Goal: Task Accomplishment & Management: Use online tool/utility

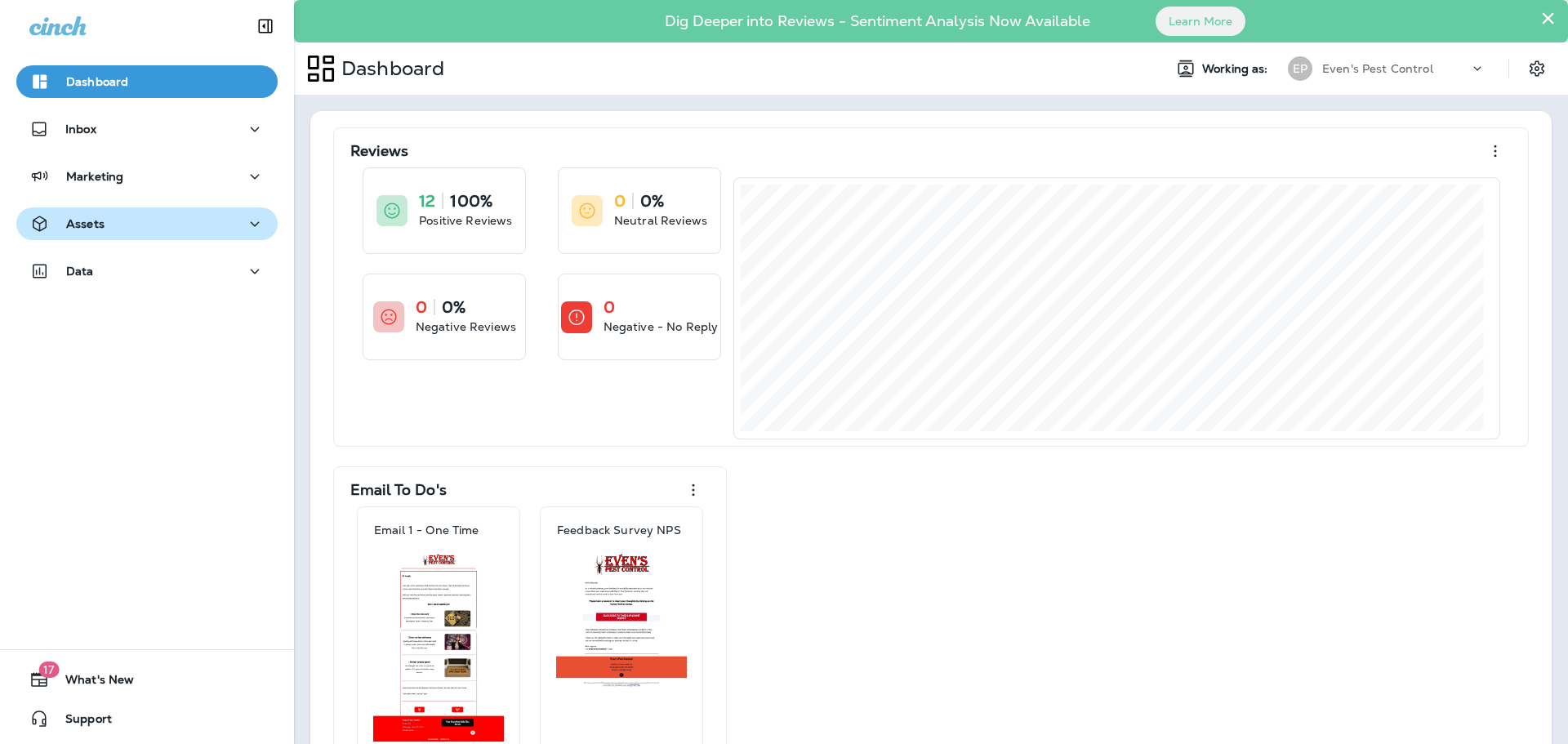
click at [111, 223] on div "Assets" at bounding box center [147, 224] width 236 height 21
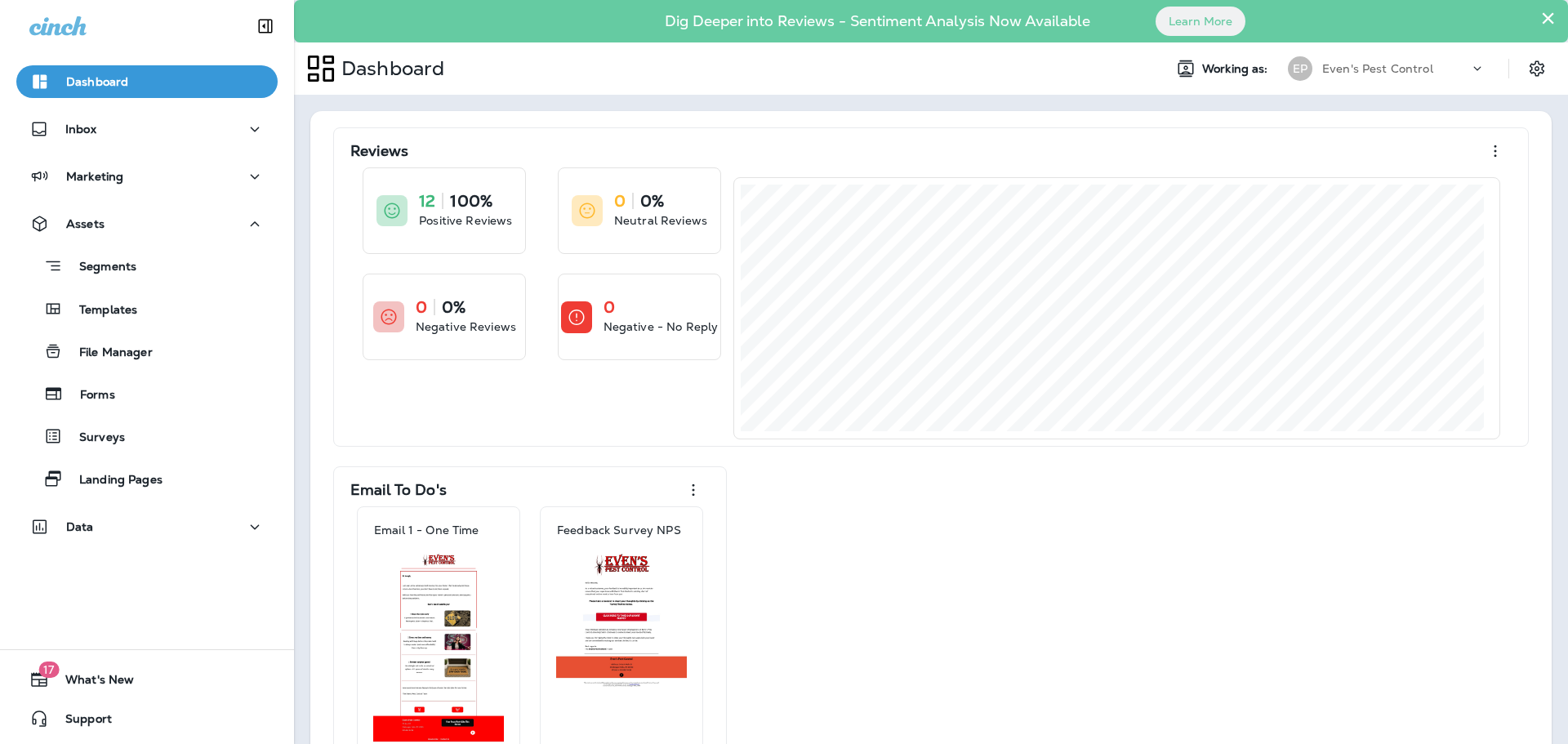
click at [123, 308] on p "Templates" at bounding box center [100, 311] width 74 height 15
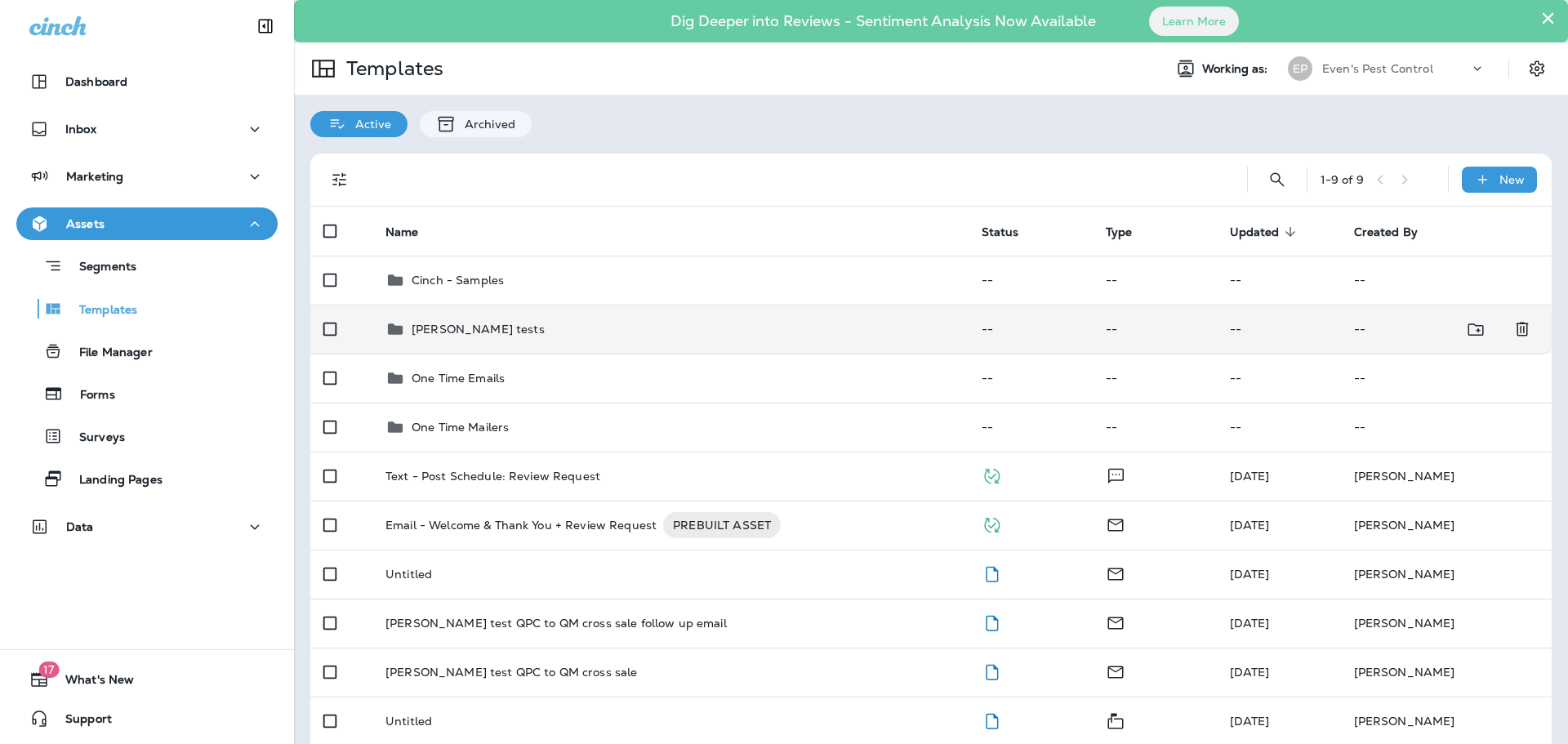
click at [561, 328] on div "[PERSON_NAME] tests" at bounding box center [670, 330] width 570 height 20
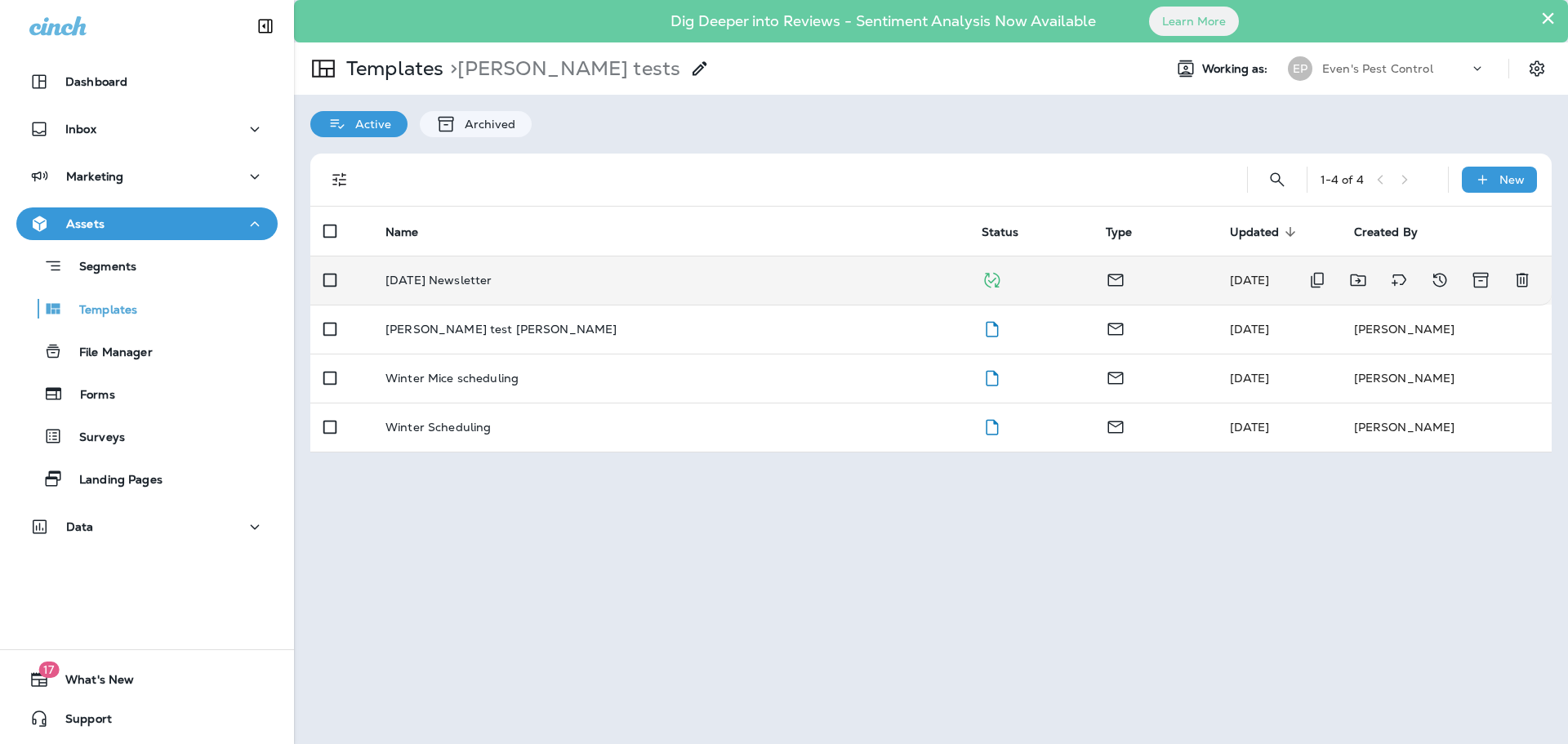
click at [547, 285] on div "[DATE] Newsletter" at bounding box center [670, 280] width 570 height 13
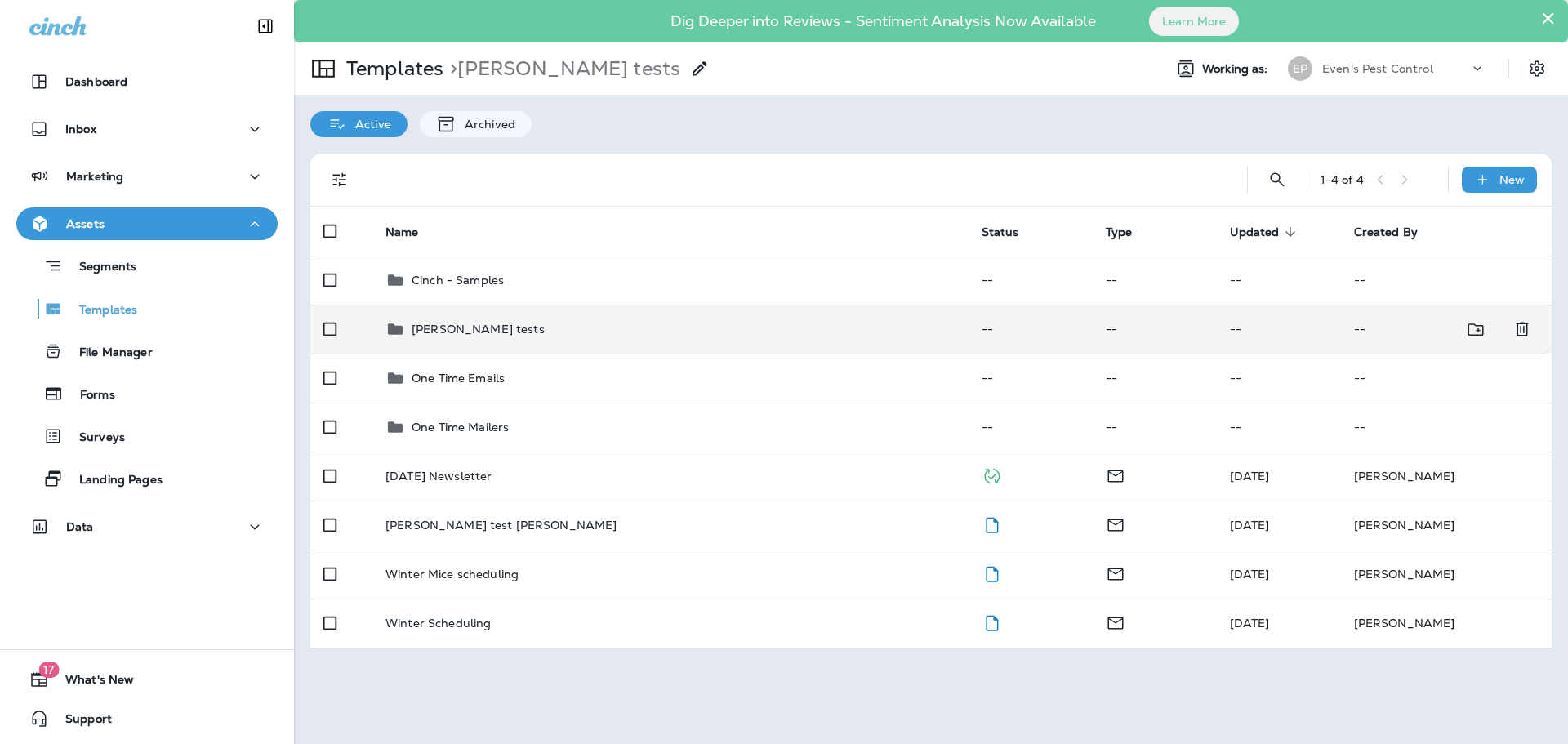
click at [446, 340] on td "[PERSON_NAME] tests" at bounding box center [670, 329] width 596 height 49
click at [552, 334] on div "[PERSON_NAME] tests" at bounding box center [670, 330] width 570 height 20
click at [435, 322] on p "[PERSON_NAME] tests" at bounding box center [478, 329] width 133 height 13
click at [393, 331] on icon at bounding box center [395, 329] width 14 height 11
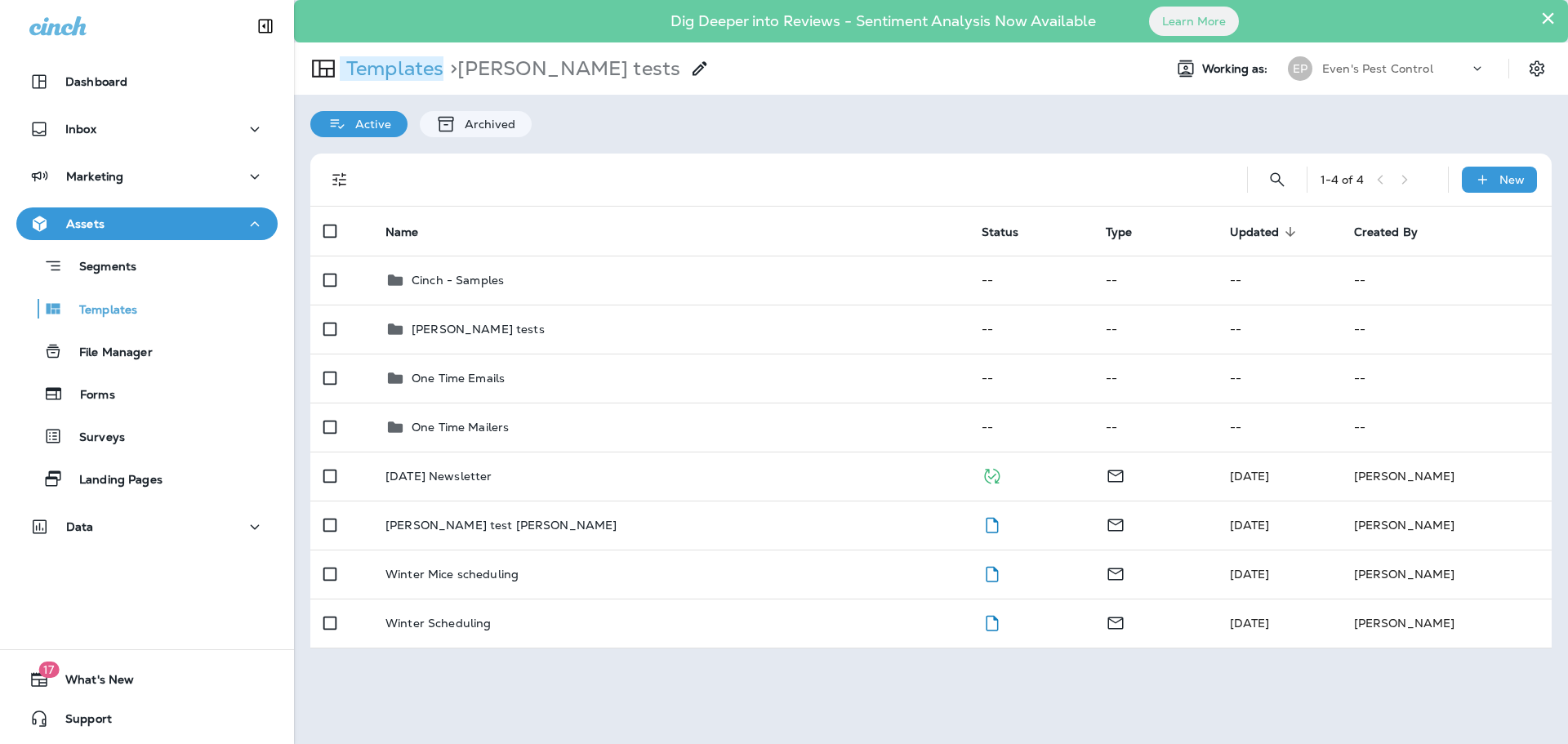
click at [386, 71] on p "Templates" at bounding box center [391, 68] width 104 height 24
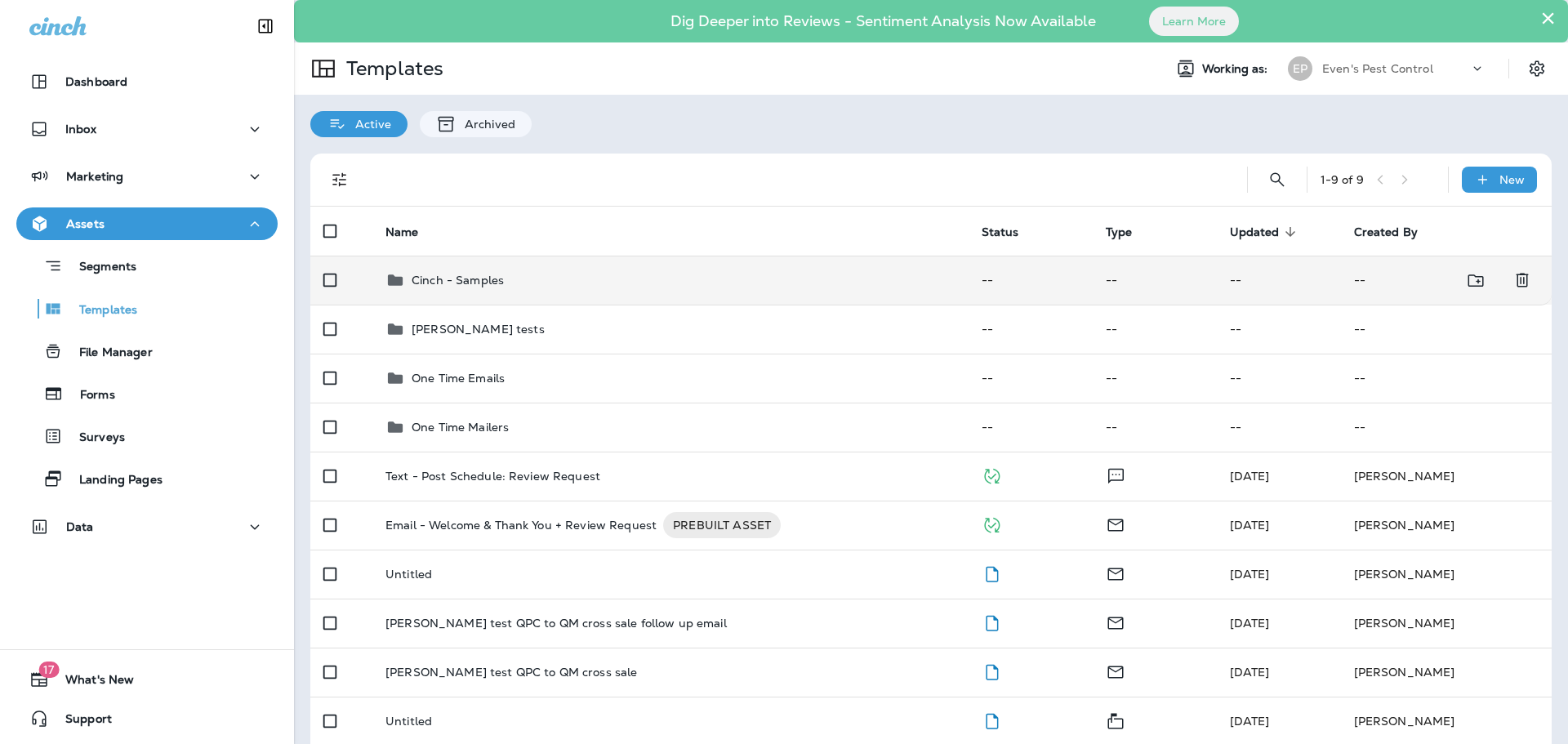
click at [470, 274] on p "Cinch - Samples" at bounding box center [458, 280] width 92 height 13
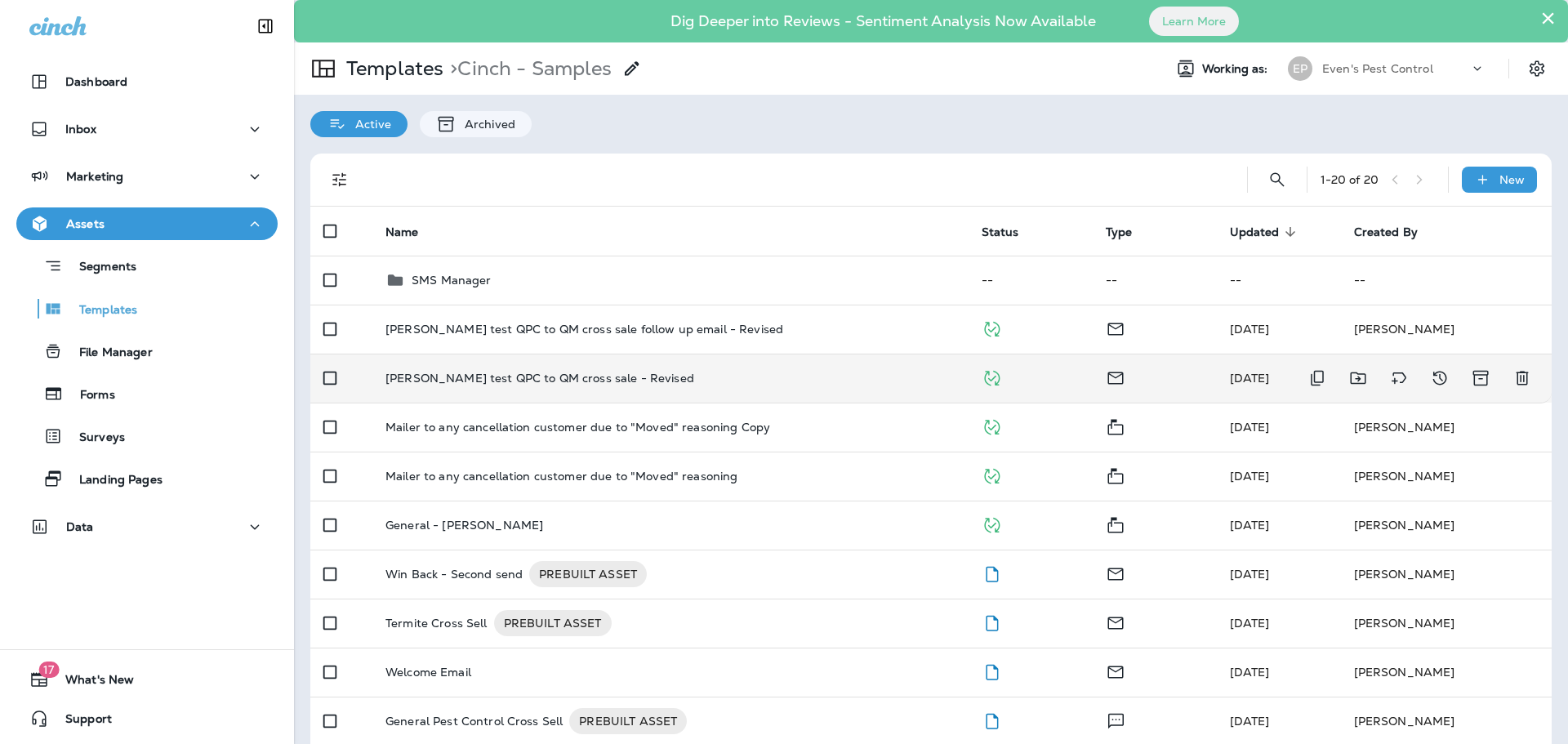
click at [458, 389] on td "[PERSON_NAME] test QPC to QM cross sale - Revised" at bounding box center [670, 378] width 596 height 49
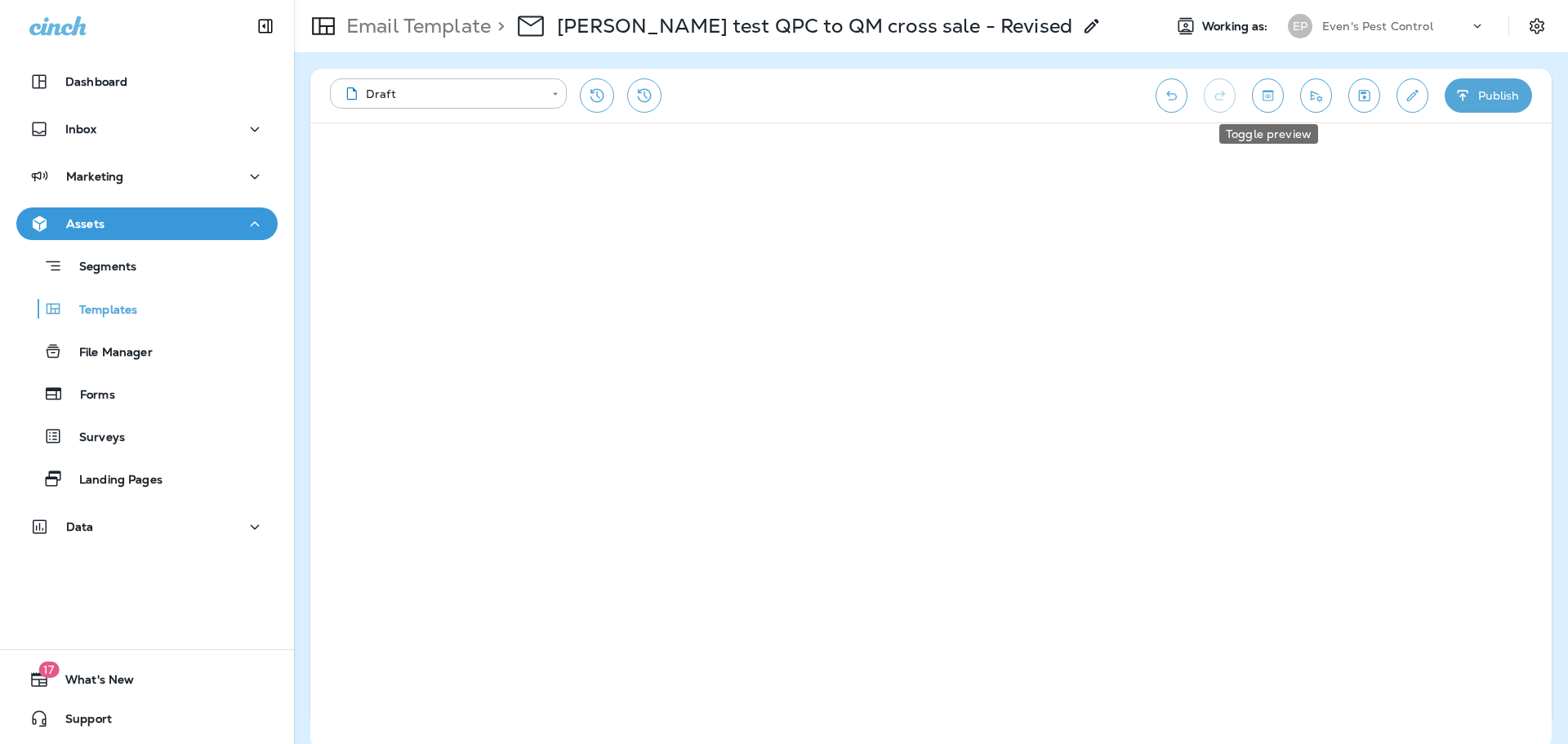
click at [1266, 98] on icon "Toggle preview" at bounding box center [1267, 96] width 17 height 16
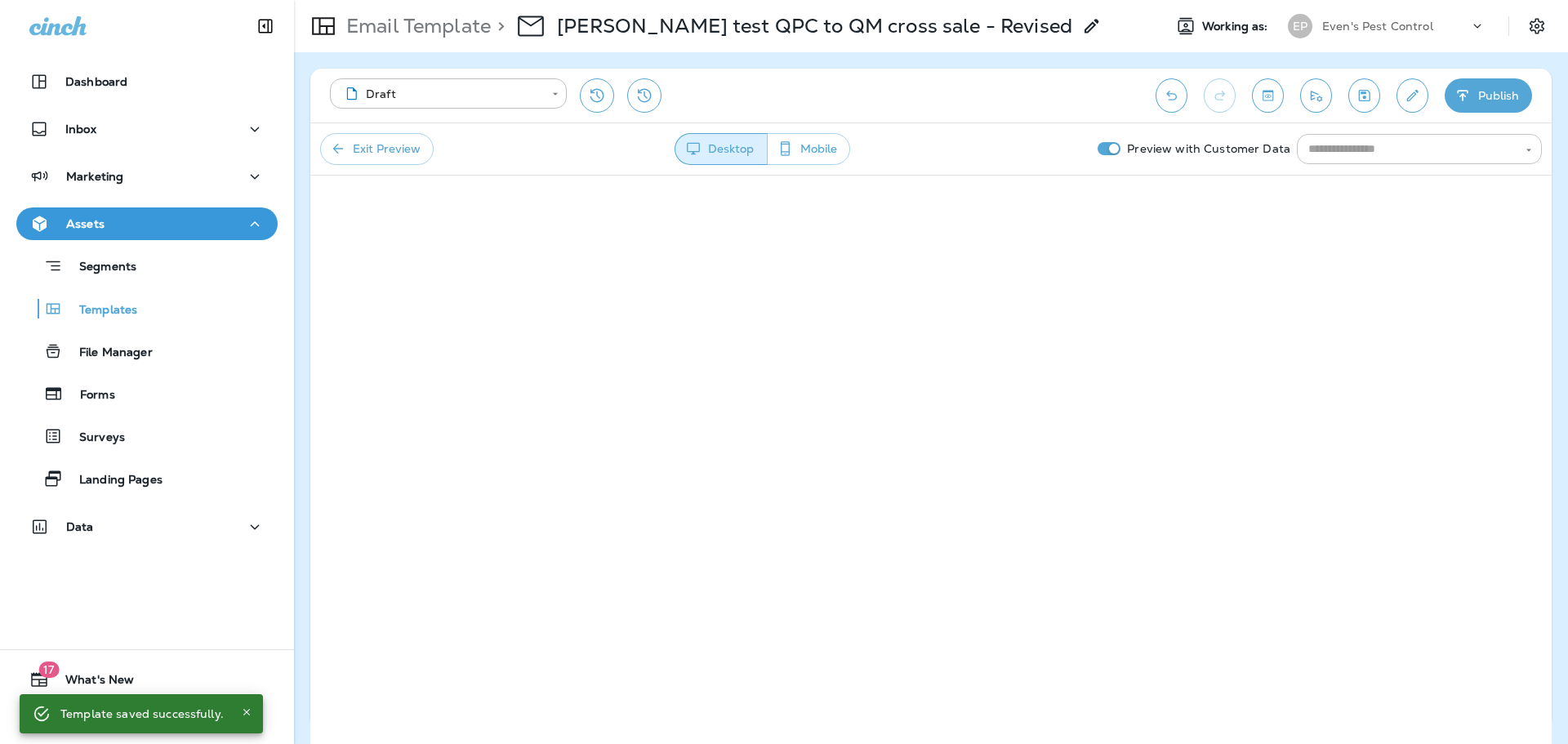
click at [1449, 152] on input "text" at bounding box center [1406, 149] width 209 height 21
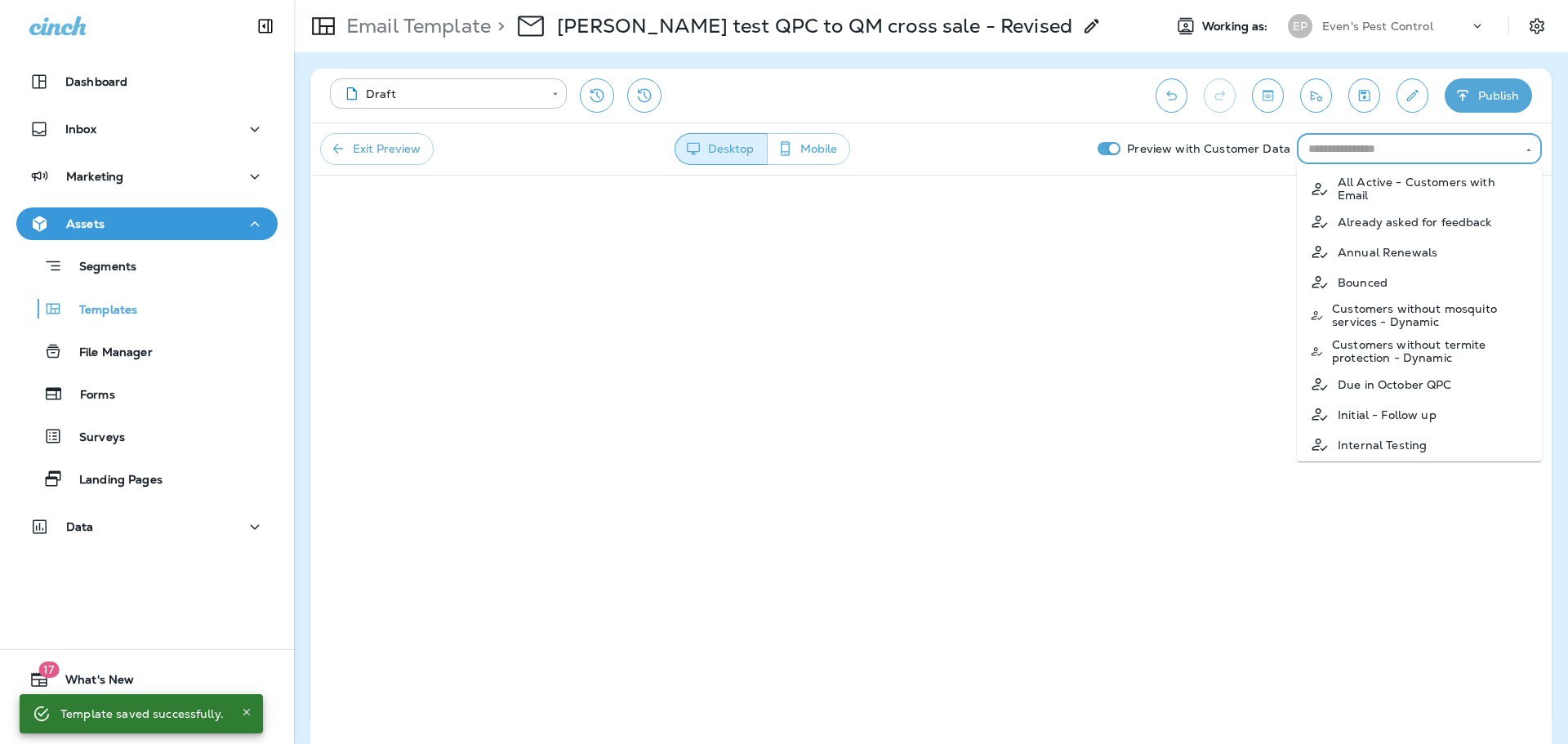
click at [1487, 384] on li "Due in October QPC" at bounding box center [1418, 384] width 245 height 30
type input "**********"
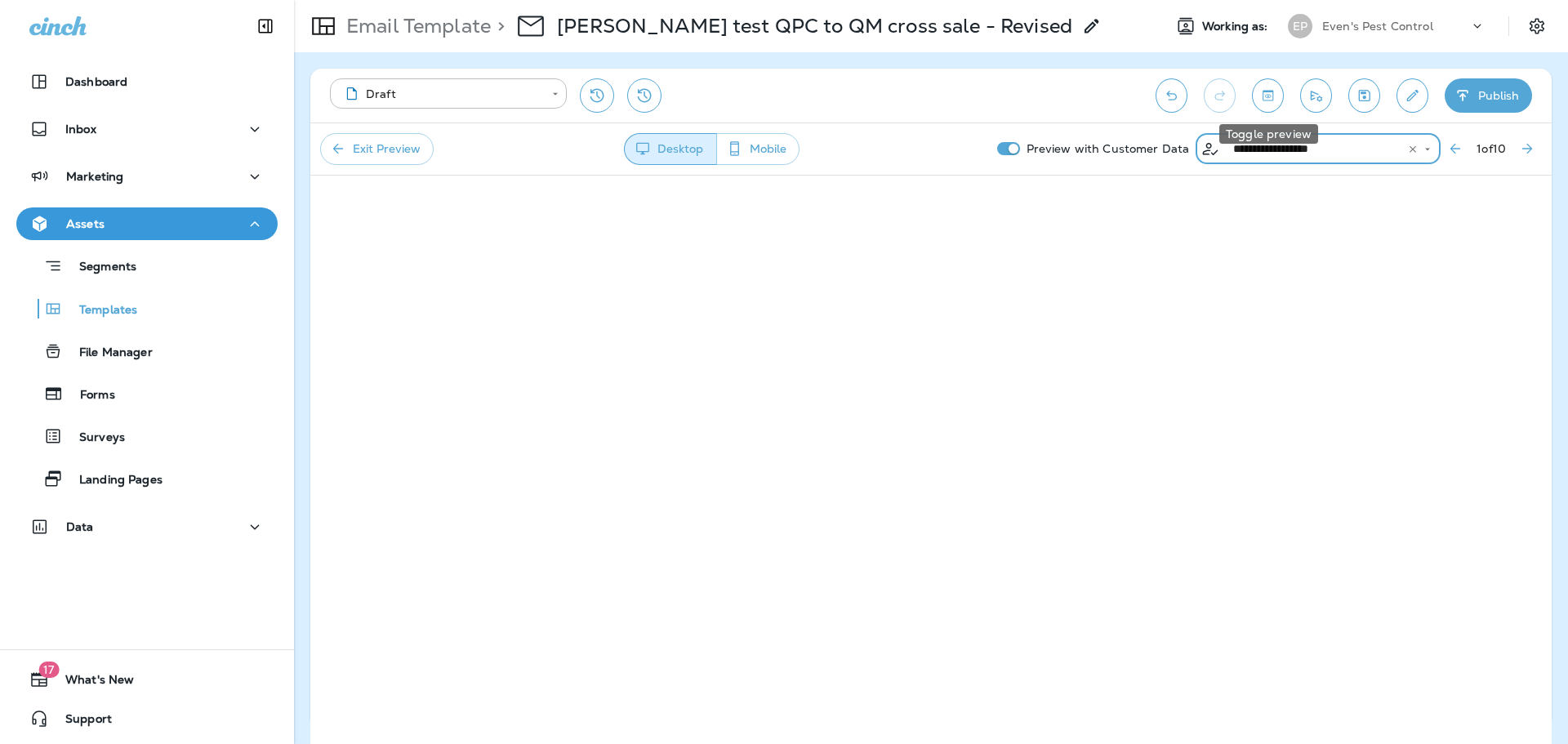
click at [1269, 103] on icon "Toggle preview" at bounding box center [1267, 96] width 17 height 16
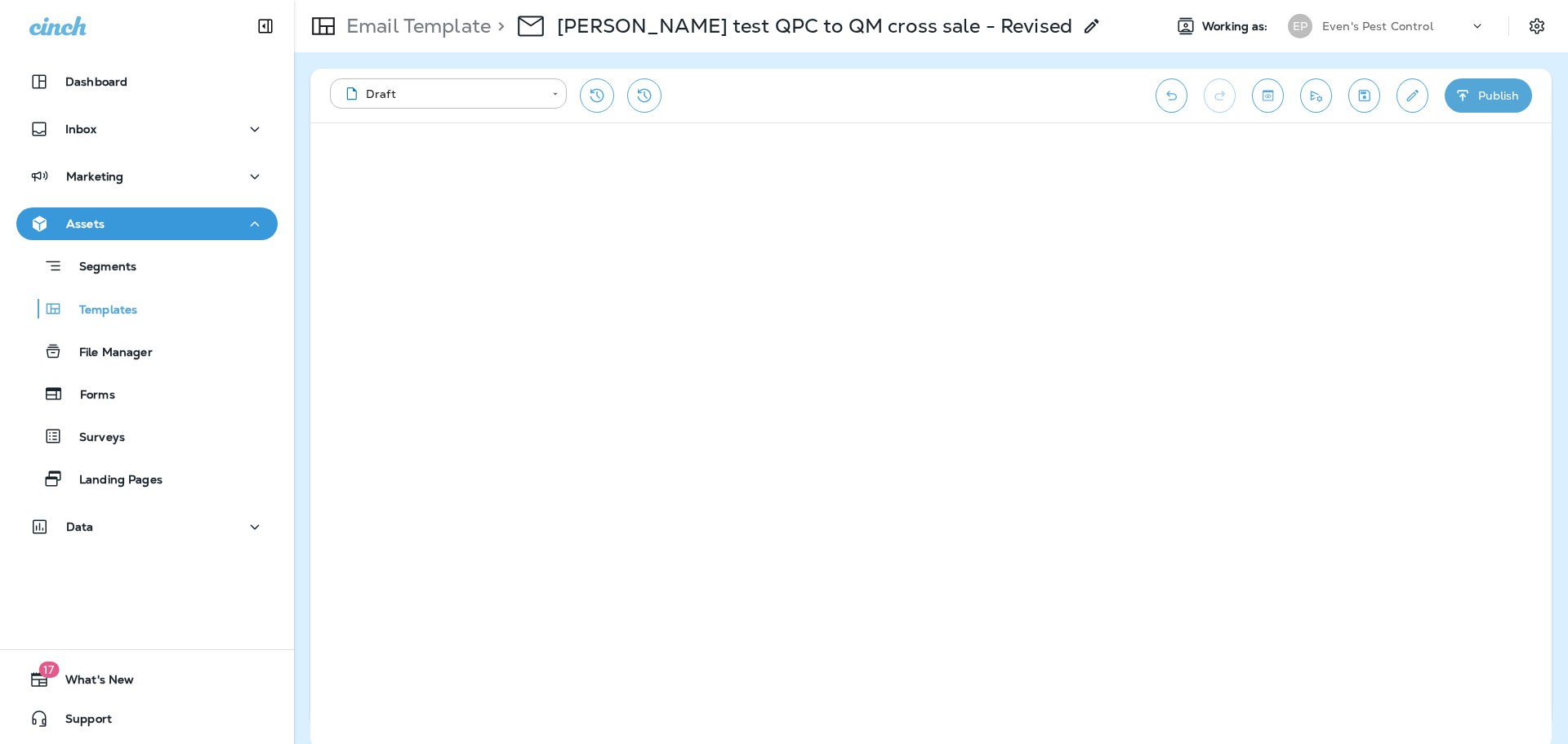
click at [1274, 111] on button "Toggle preview" at bounding box center [1267, 96] width 32 height 34
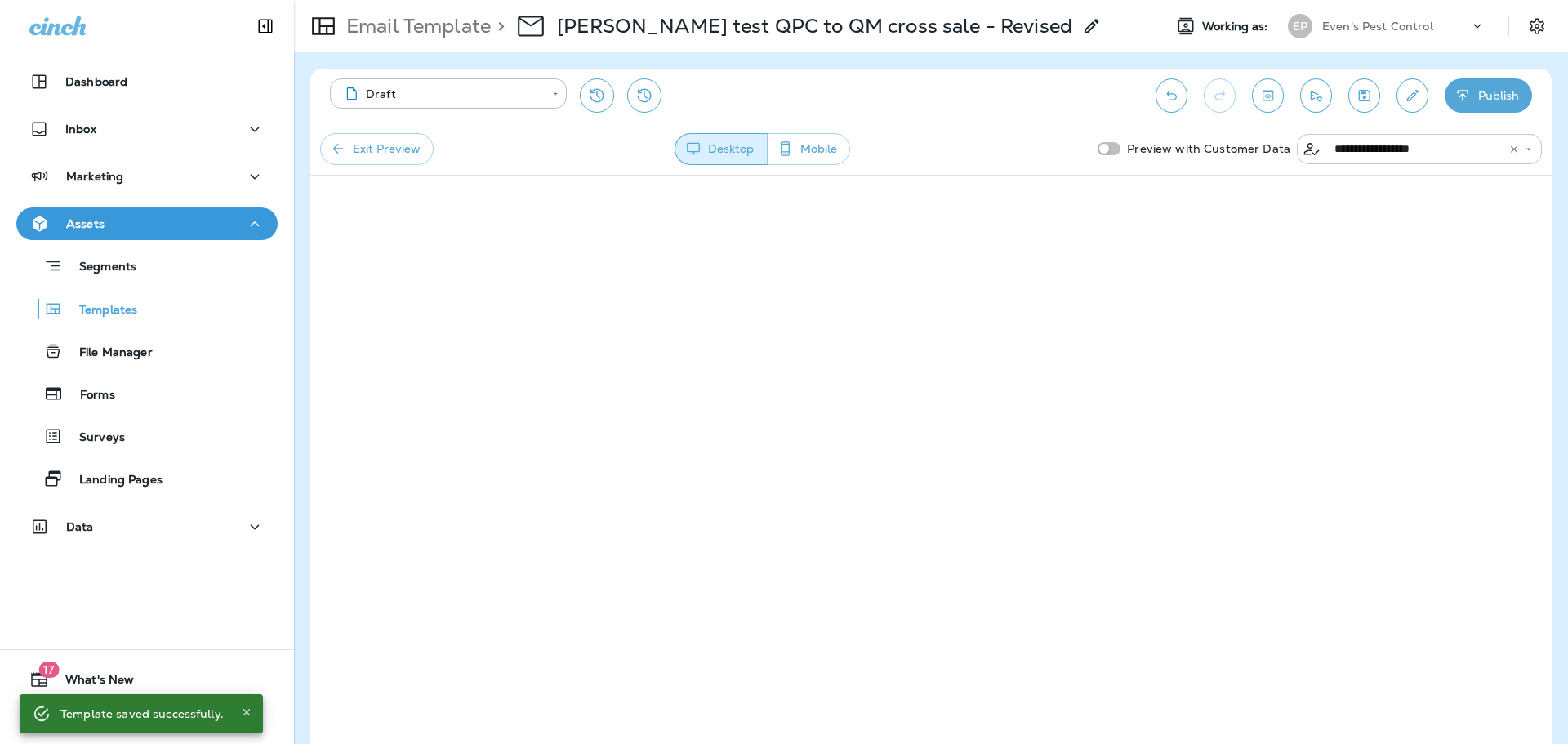
click at [1424, 147] on input "**********" at bounding box center [1408, 149] width 161 height 21
drag, startPoint x: 1006, startPoint y: 143, endPoint x: 1016, endPoint y: 144, distance: 10.0
click at [1007, 143] on div "Desktop Mobile" at bounding box center [762, 148] width 657 height 32
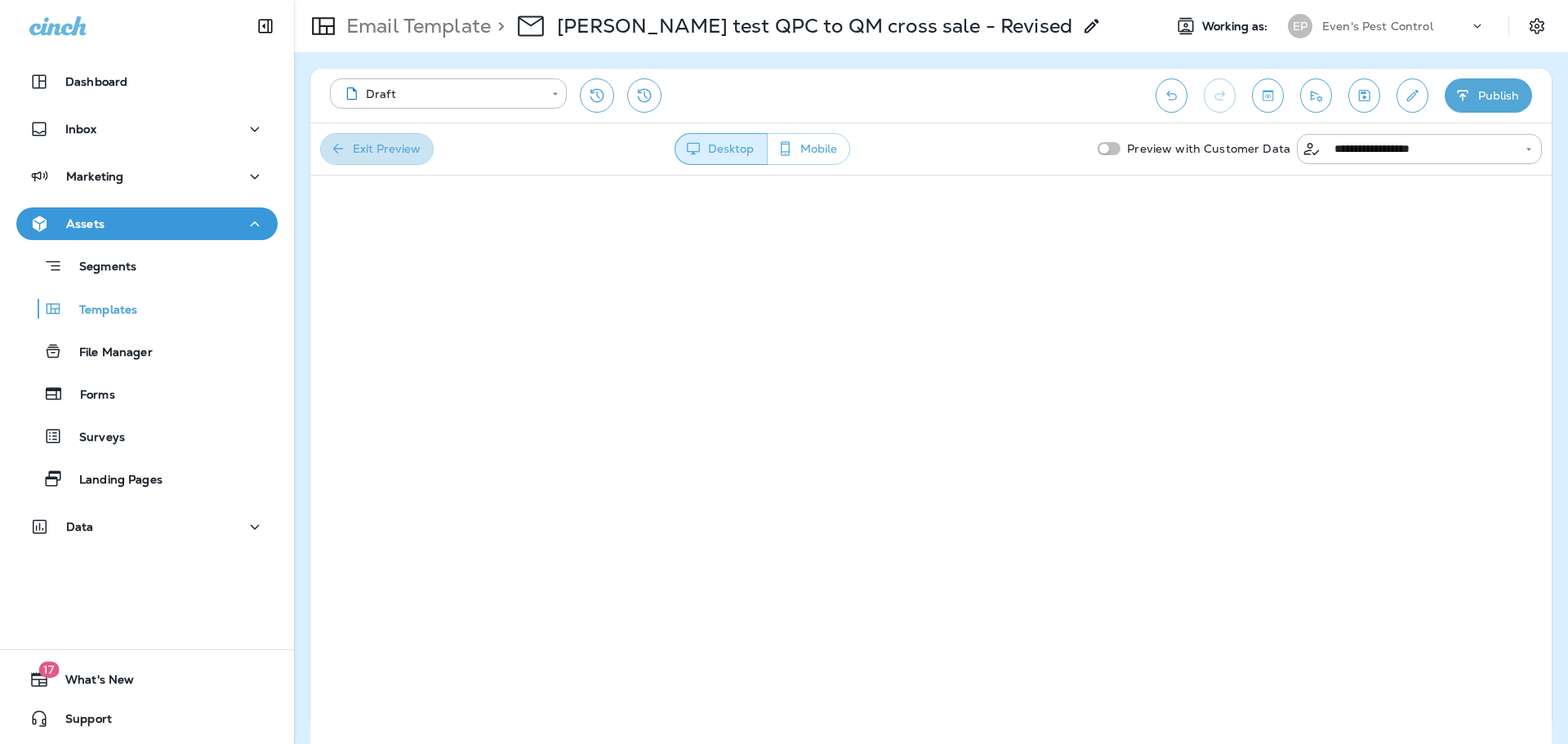
click at [404, 153] on button "Exit Preview" at bounding box center [377, 148] width 114 height 32
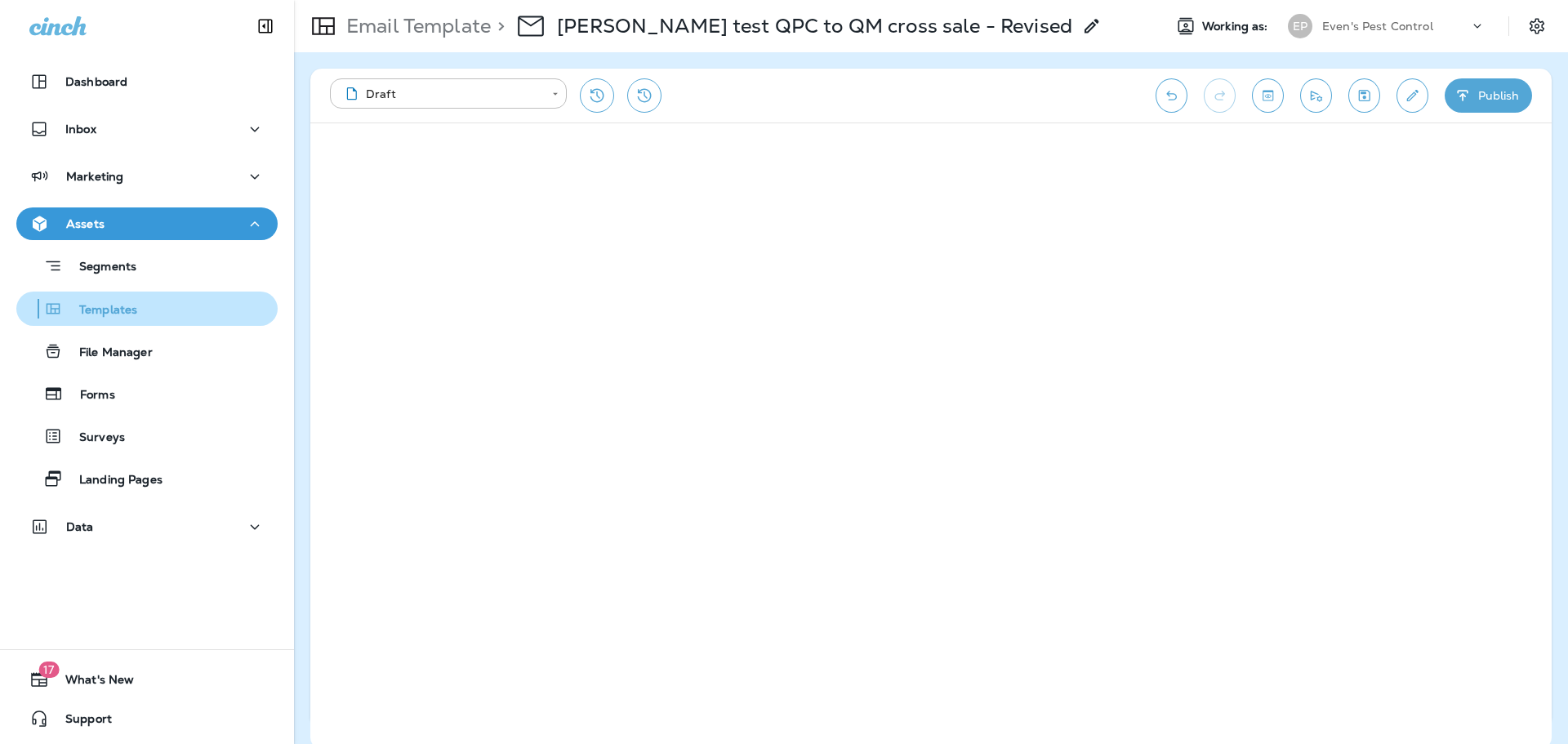
click at [109, 313] on p "Templates" at bounding box center [100, 311] width 74 height 15
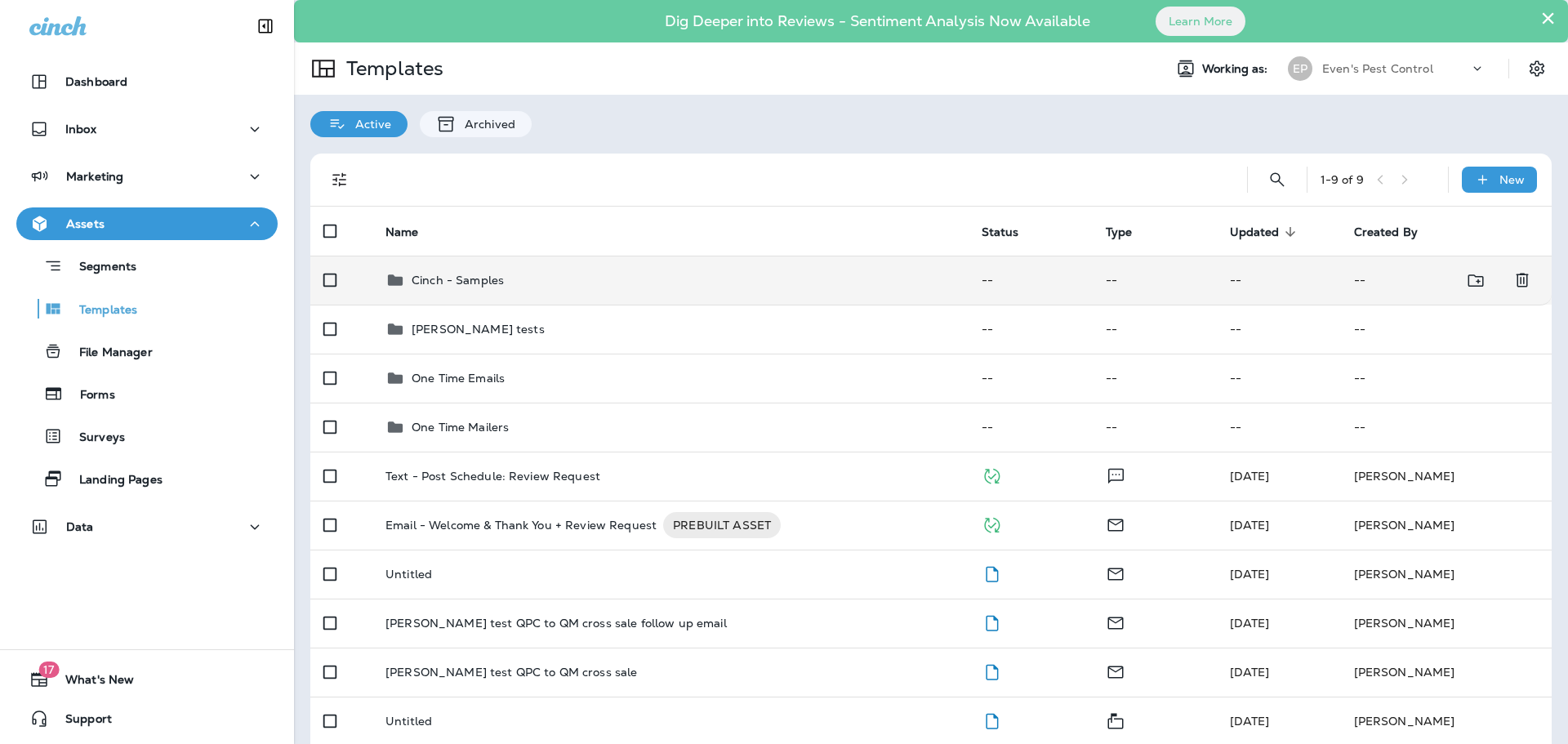
click at [500, 275] on p "Cinch - Samples" at bounding box center [458, 280] width 92 height 13
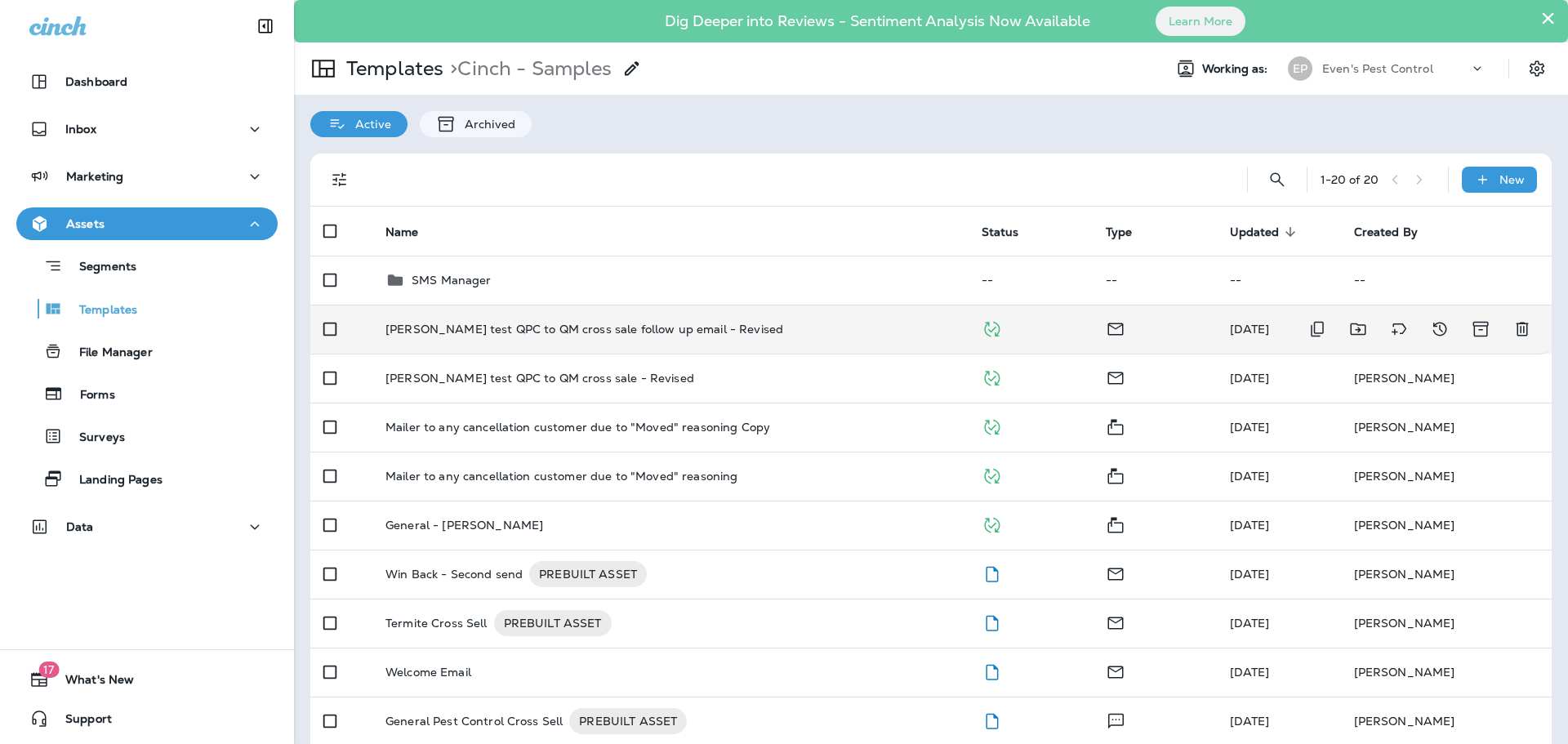
click at [443, 339] on td "[PERSON_NAME] test QPC to QM cross sale follow up email - Revised" at bounding box center [670, 329] width 596 height 49
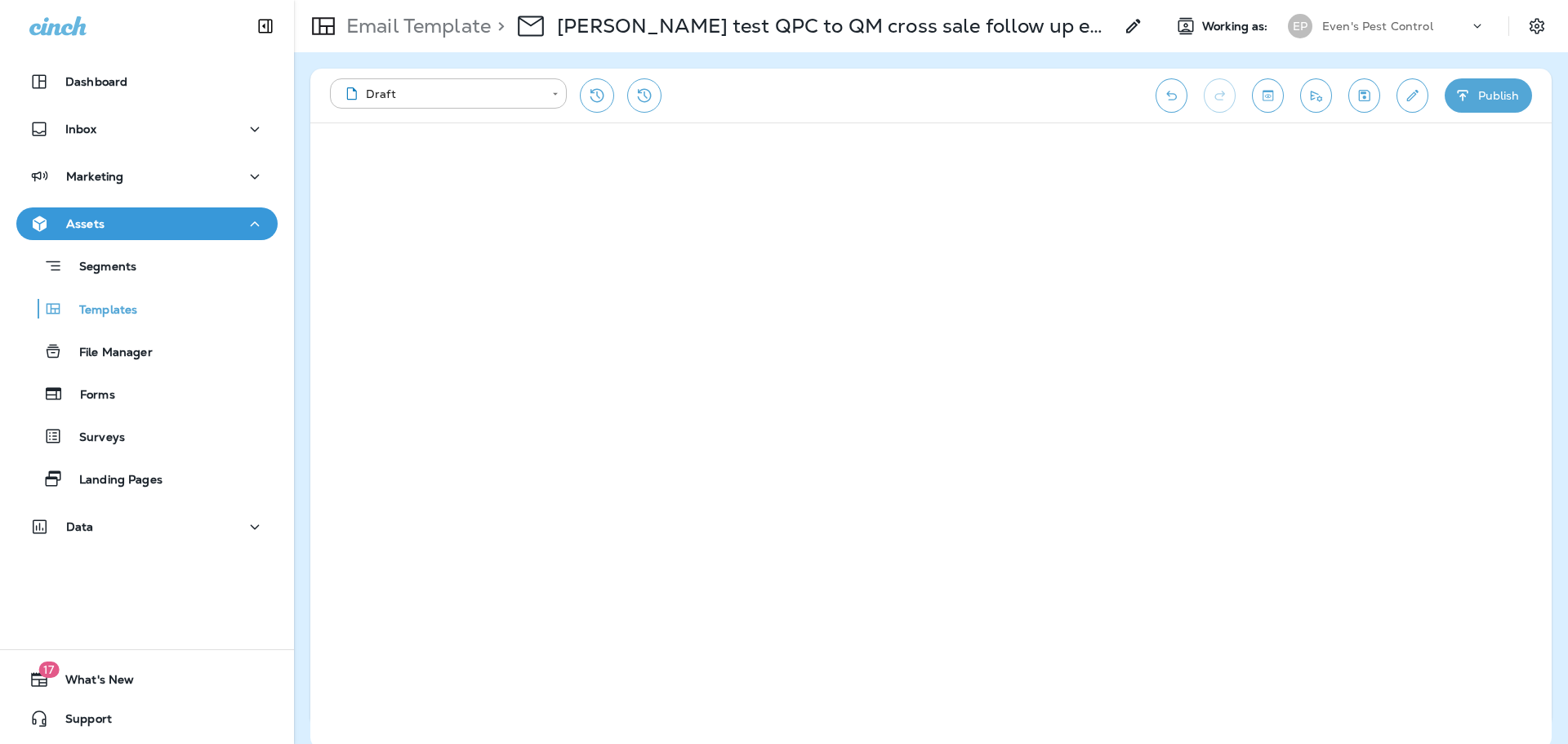
drag, startPoint x: 1268, startPoint y: 98, endPoint x: 1279, endPoint y: 109, distance: 15.6
click at [1270, 98] on icon "Toggle preview" at bounding box center [1267, 96] width 17 height 16
